Goal: Navigation & Orientation: Find specific page/section

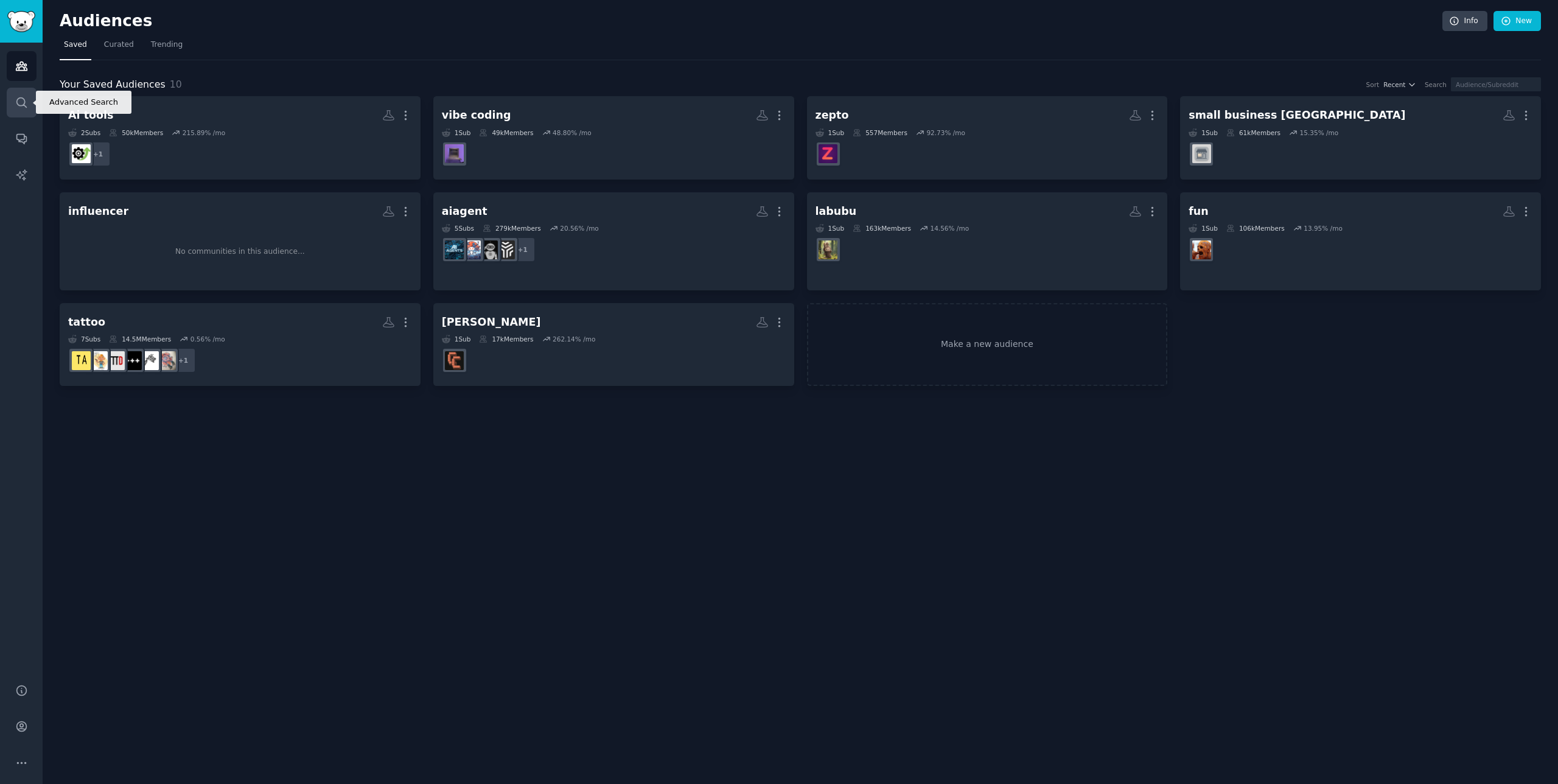
click at [15, 103] on icon "Sidebar" at bounding box center [22, 103] width 13 height 13
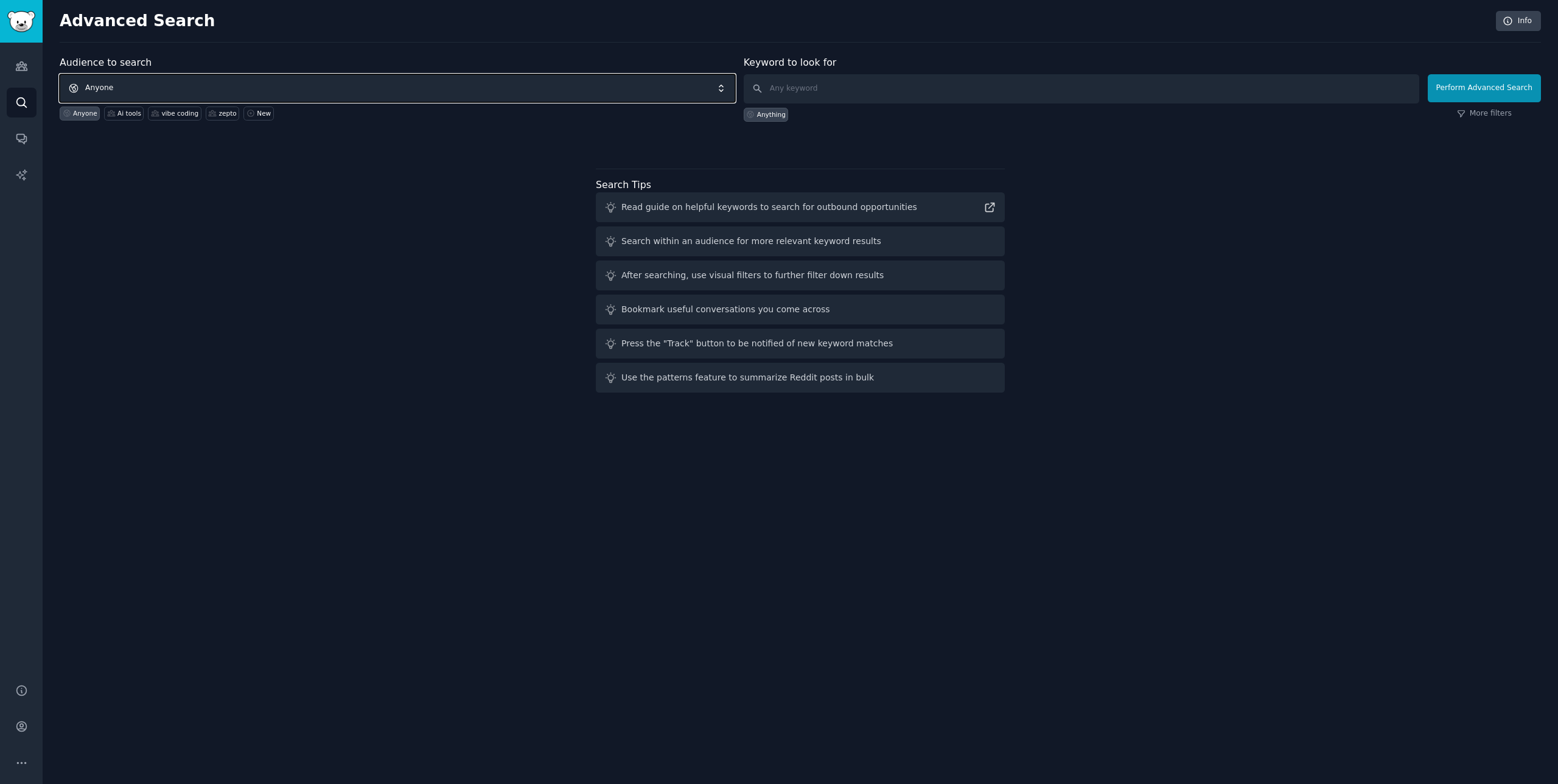
click at [231, 87] on span "Anyone" at bounding box center [397, 88] width 675 height 28
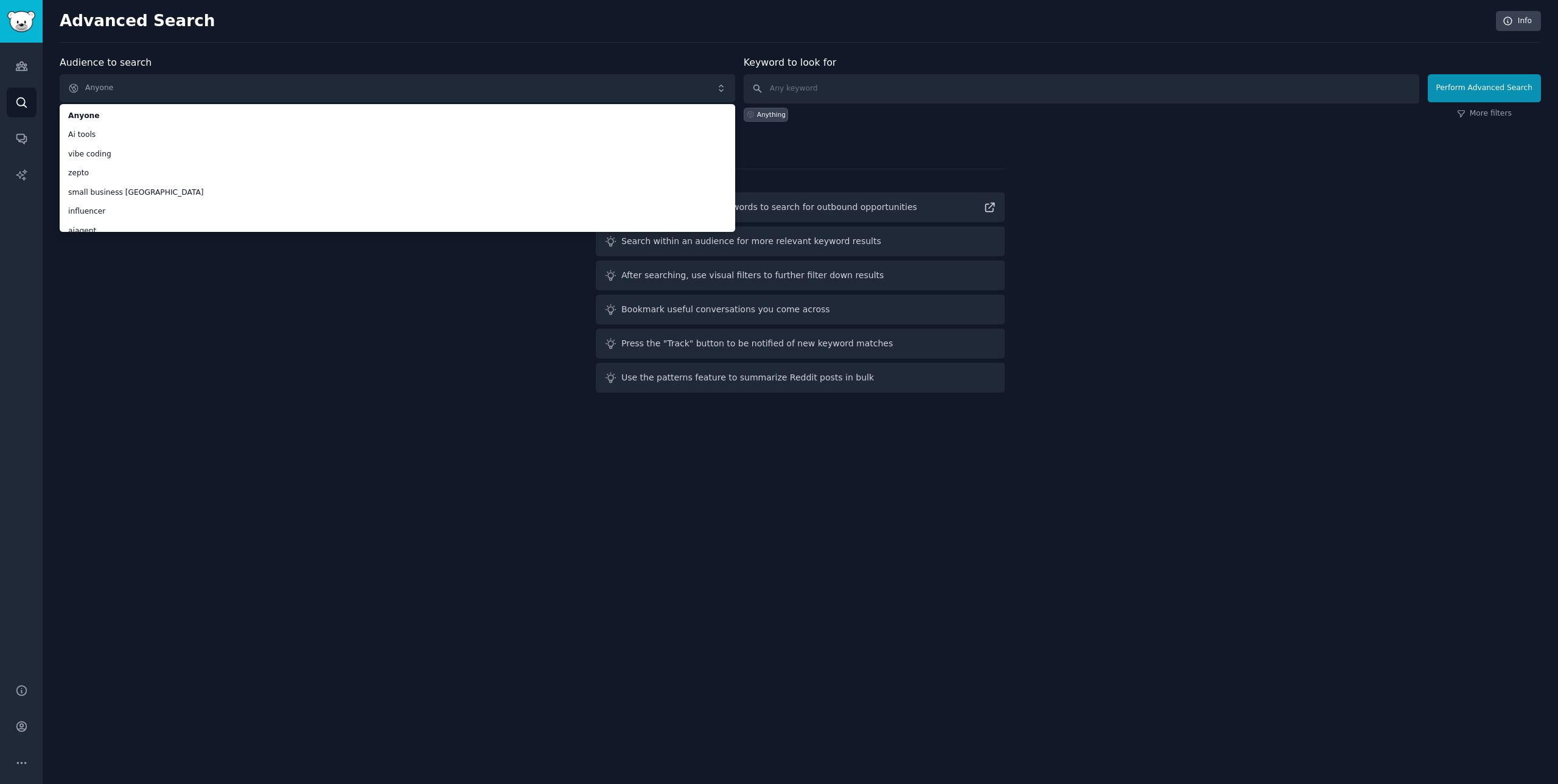
click at [481, 316] on div "Audience to search Anyone Anyone Ai tools vibe coding zepto small business indi…" at bounding box center [800, 227] width 1481 height 342
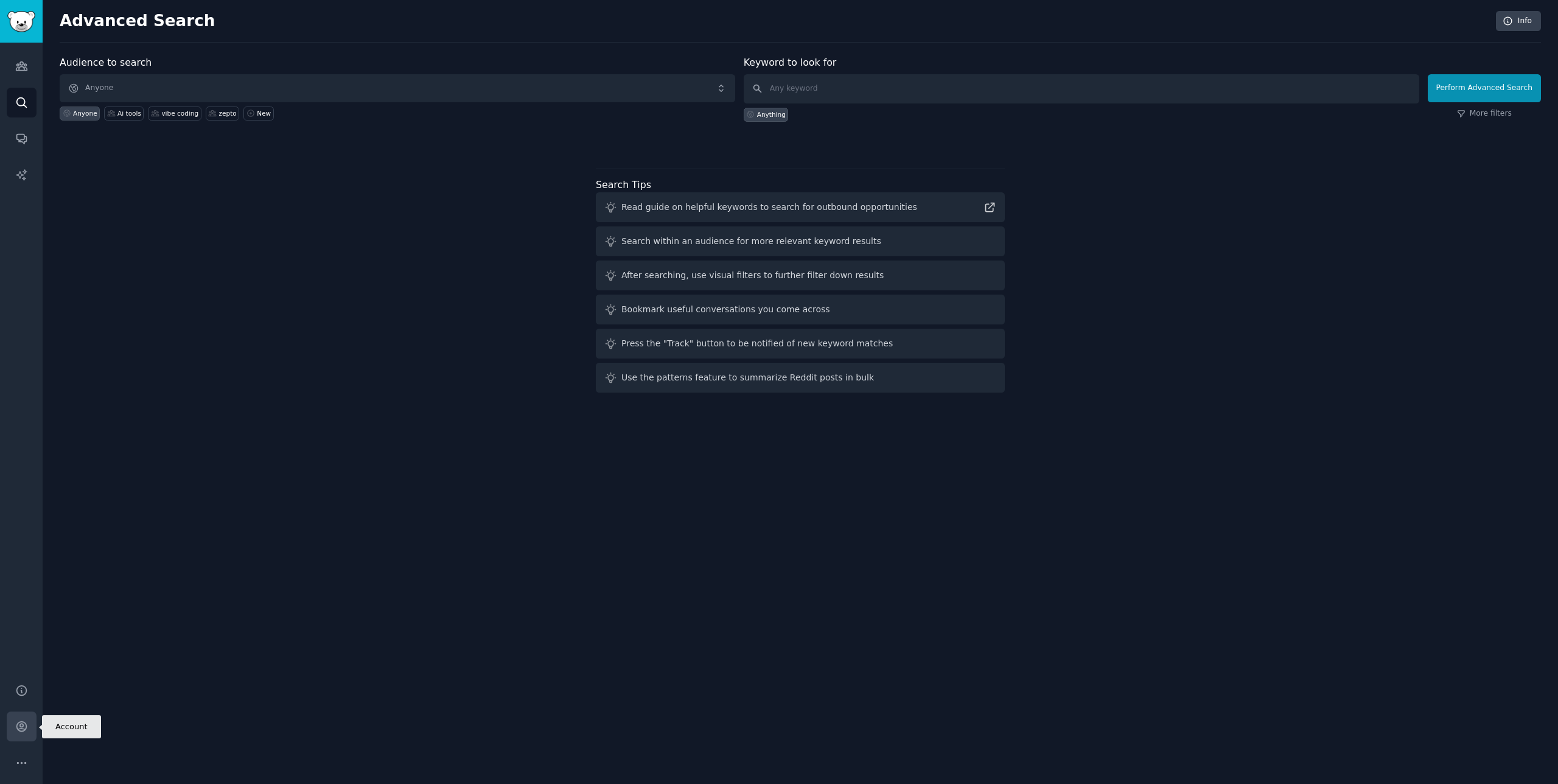
click at [24, 728] on icon "Sidebar" at bounding box center [21, 726] width 9 height 9
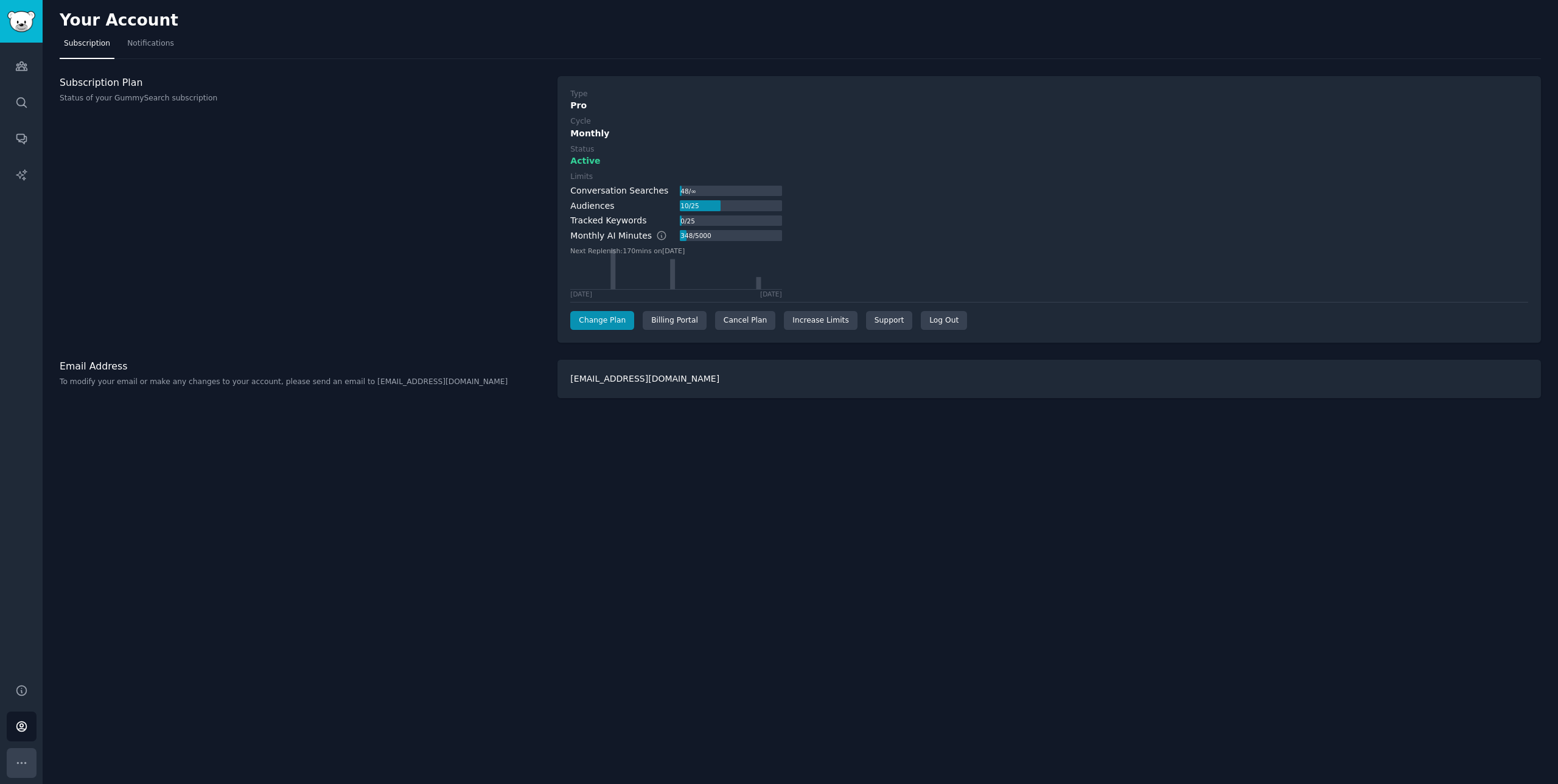
click at [22, 751] on button "More" at bounding box center [22, 762] width 30 height 30
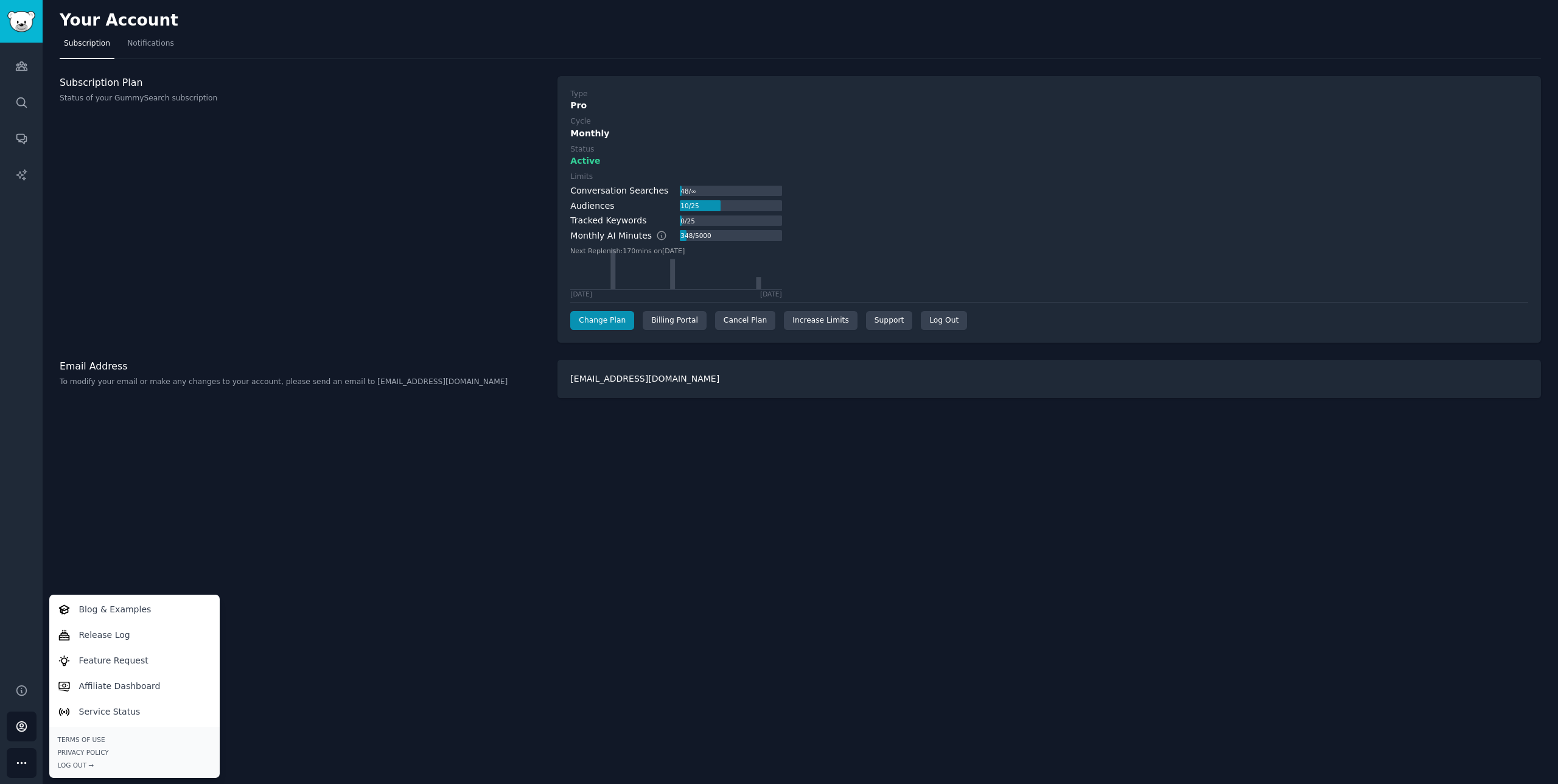
click at [133, 186] on div "Subscription Plan Status of your GummySearch subscription" at bounding box center [302, 209] width 485 height 267
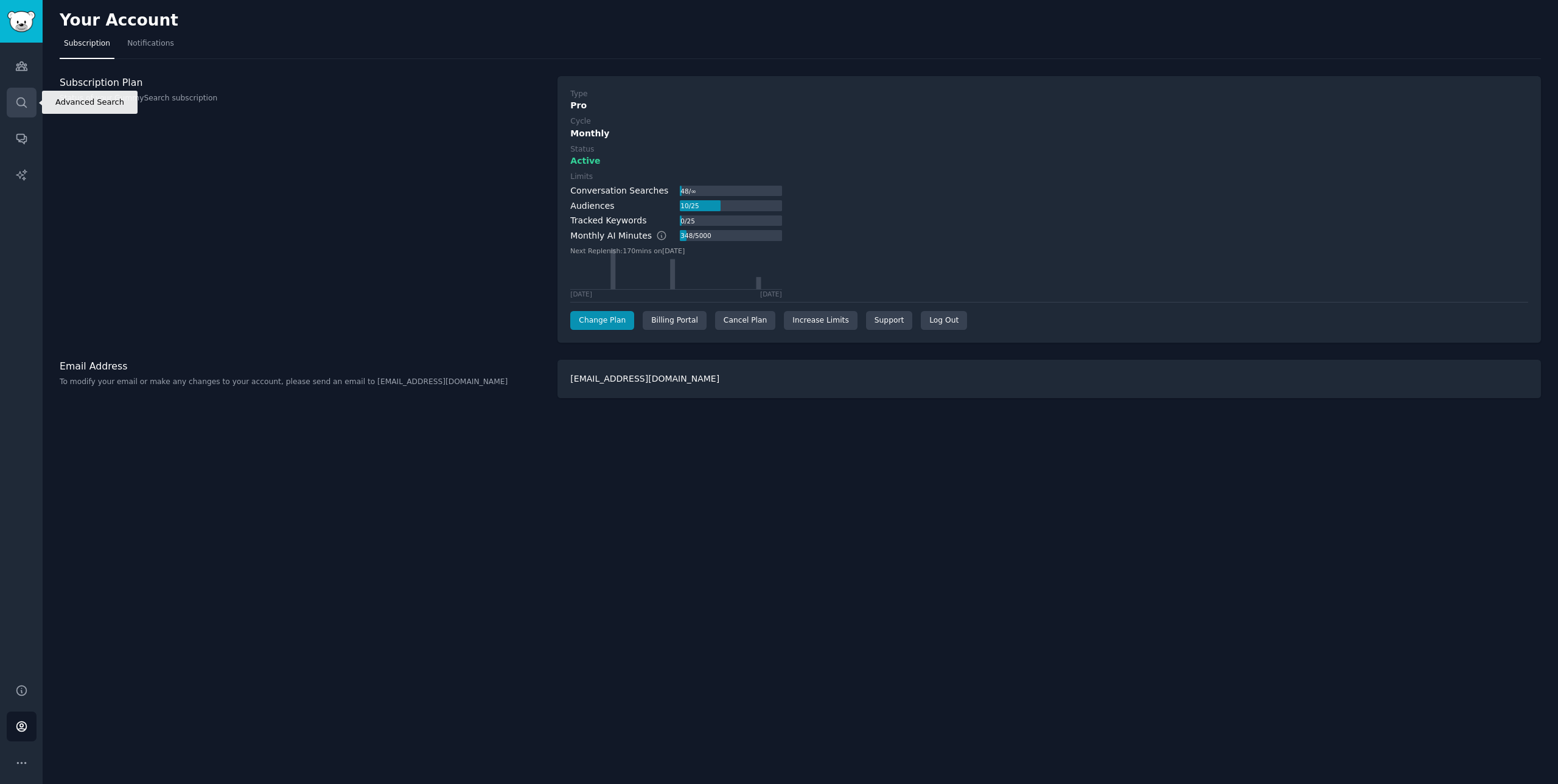
click at [19, 108] on icon "Sidebar" at bounding box center [22, 103] width 13 height 13
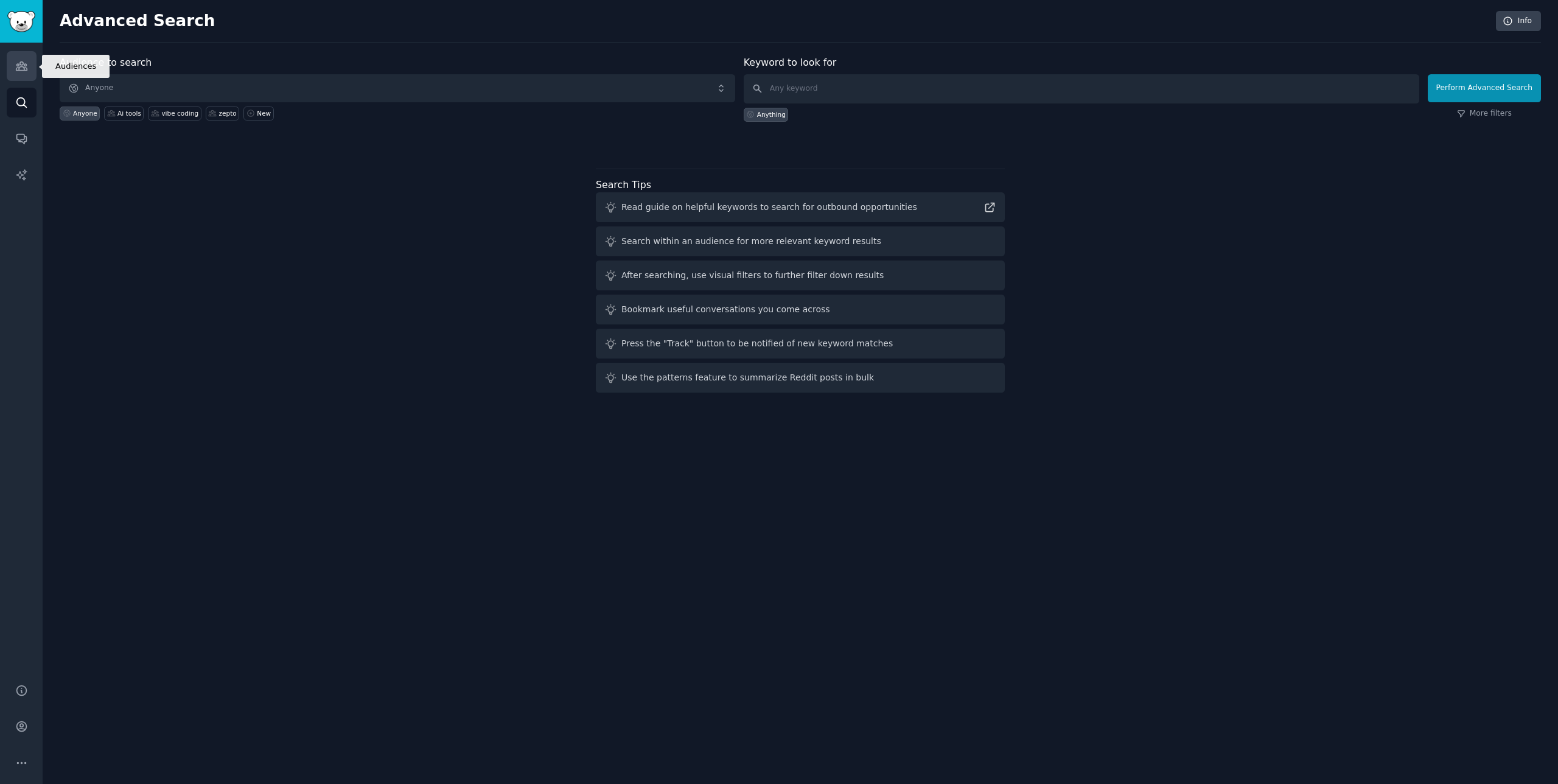
click at [20, 69] on icon "Sidebar" at bounding box center [22, 66] width 13 height 13
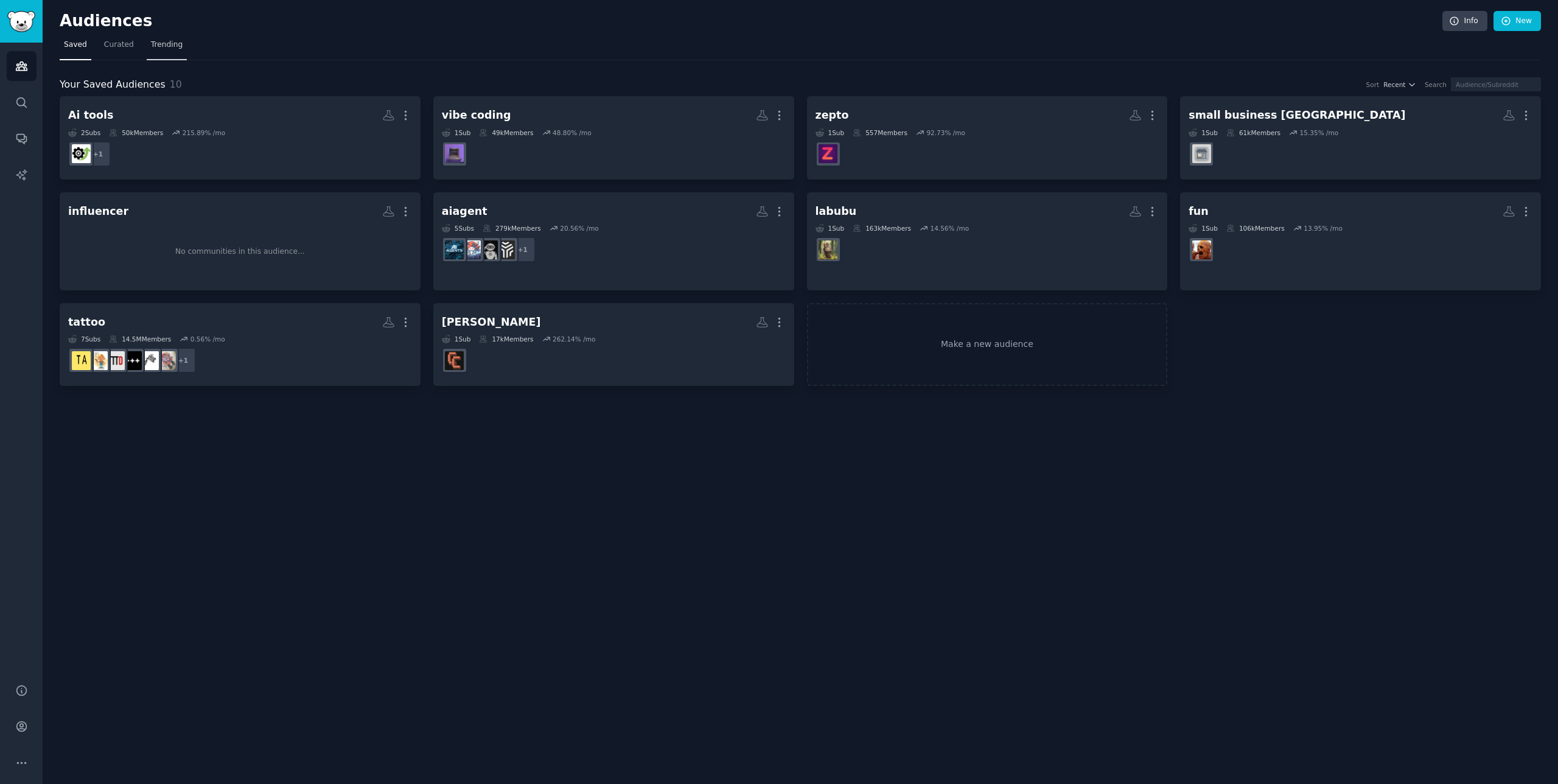
click at [166, 47] on span "Trending" at bounding box center [166, 45] width 32 height 11
